Goal: Communication & Community: Answer question/provide support

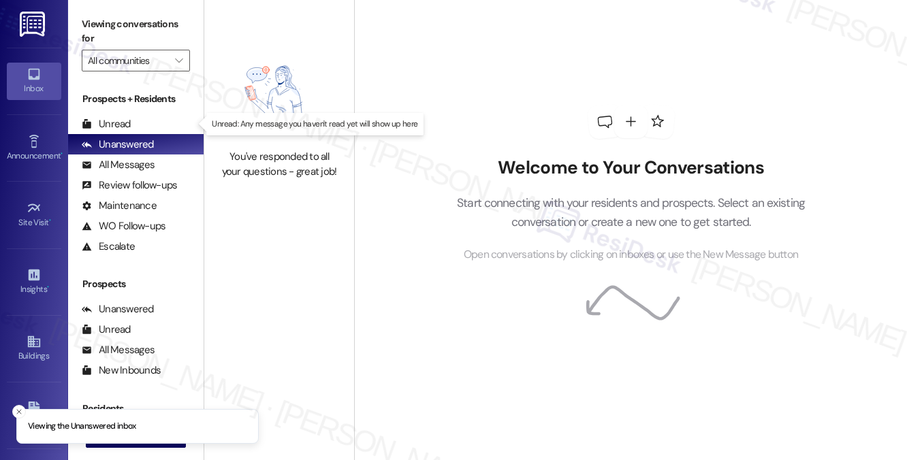
click at [142, 126] on div "Unread (0)" at bounding box center [135, 124] width 135 height 20
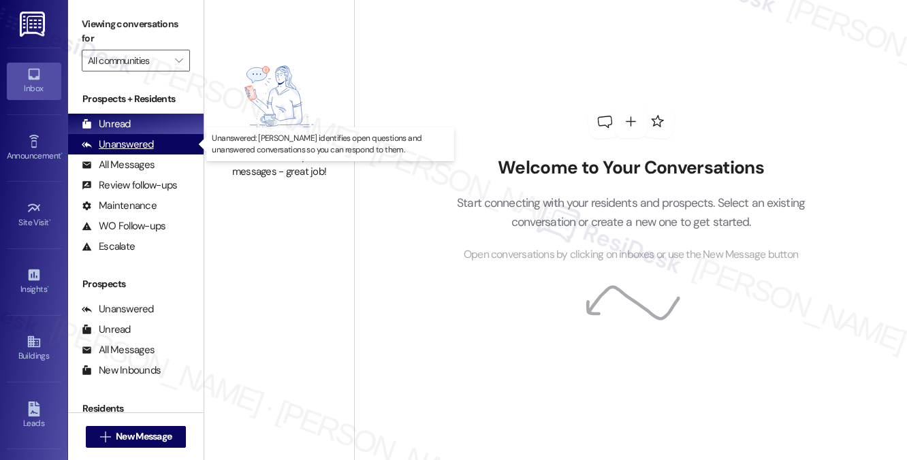
click at [125, 145] on div "Unanswered" at bounding box center [118, 145] width 72 height 14
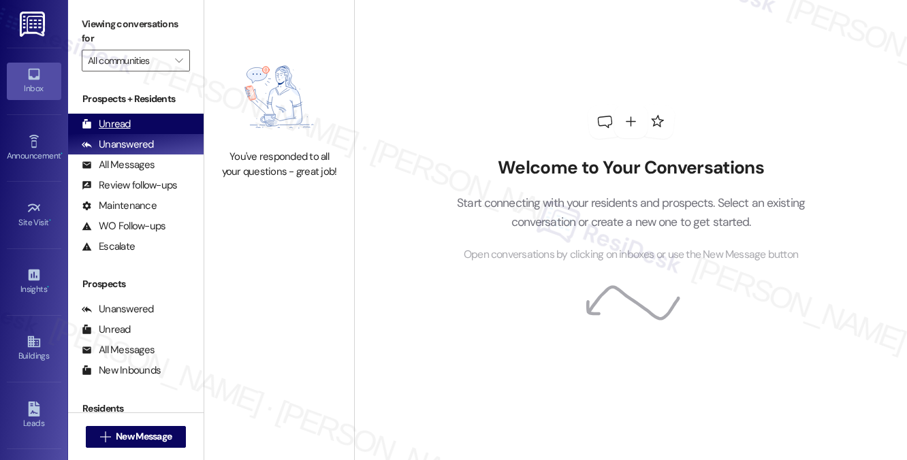
click at [146, 123] on div "Unread (0)" at bounding box center [135, 124] width 135 height 20
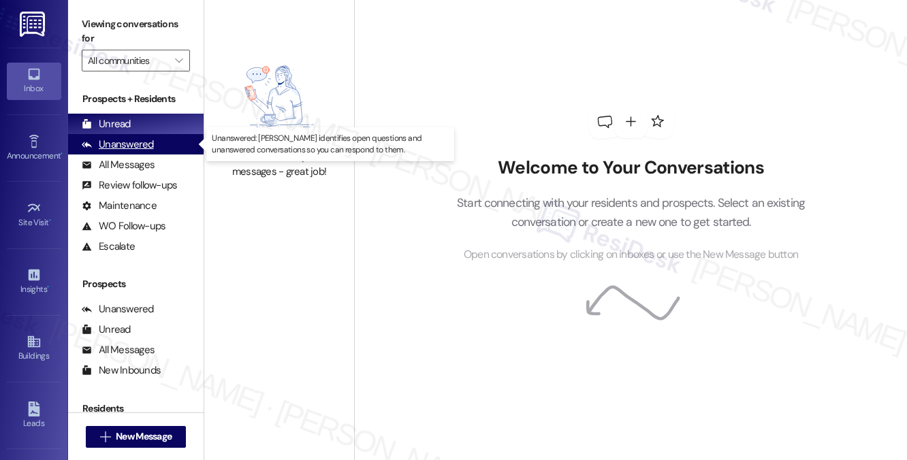
click at [133, 147] on div "Unanswered" at bounding box center [118, 145] width 72 height 14
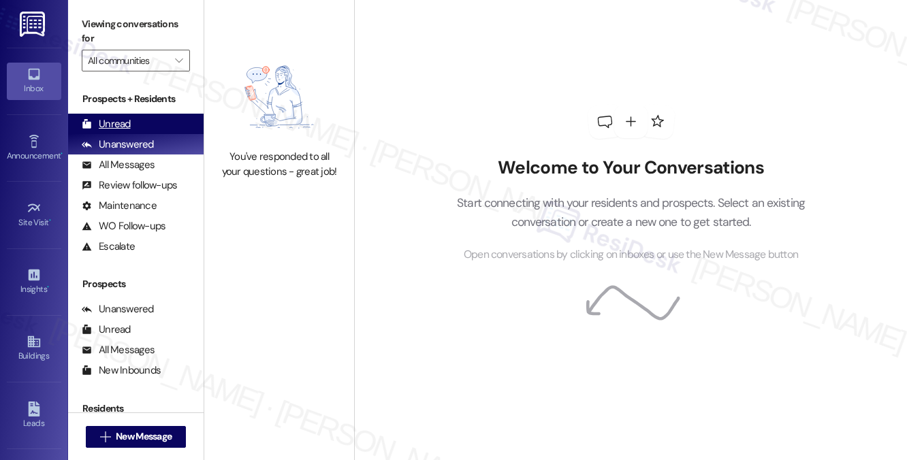
click at [114, 125] on div "Unread" at bounding box center [106, 124] width 49 height 14
